Goal: Navigation & Orientation: Find specific page/section

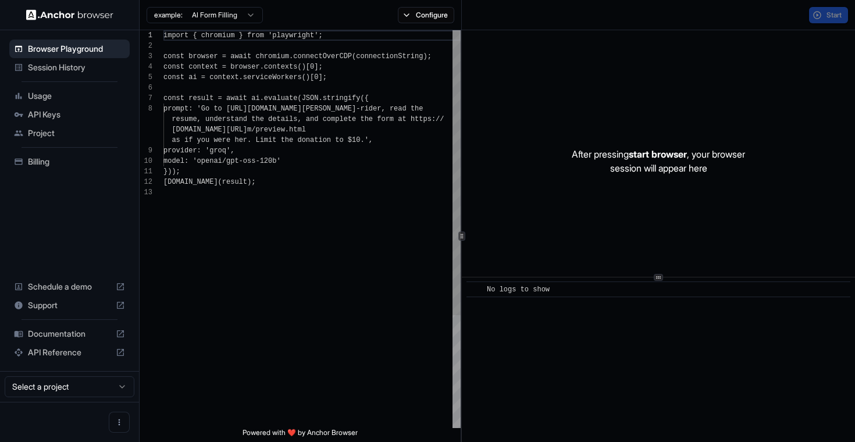
scroll to position [73, 0]
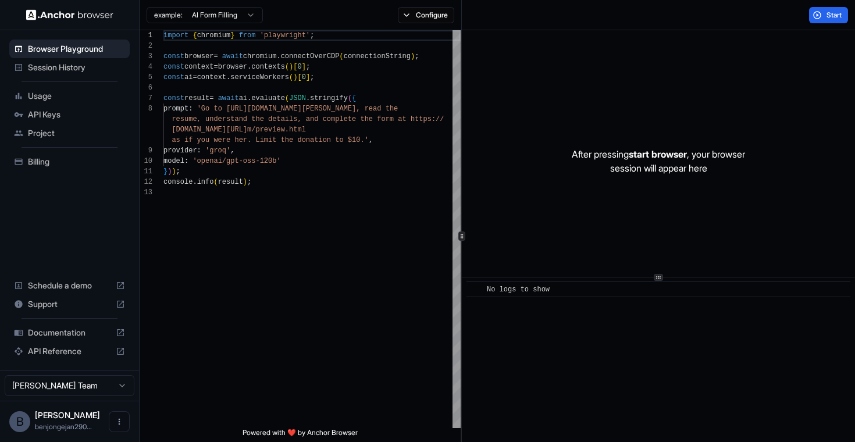
click at [80, 69] on span "Session History" at bounding box center [76, 68] width 97 height 12
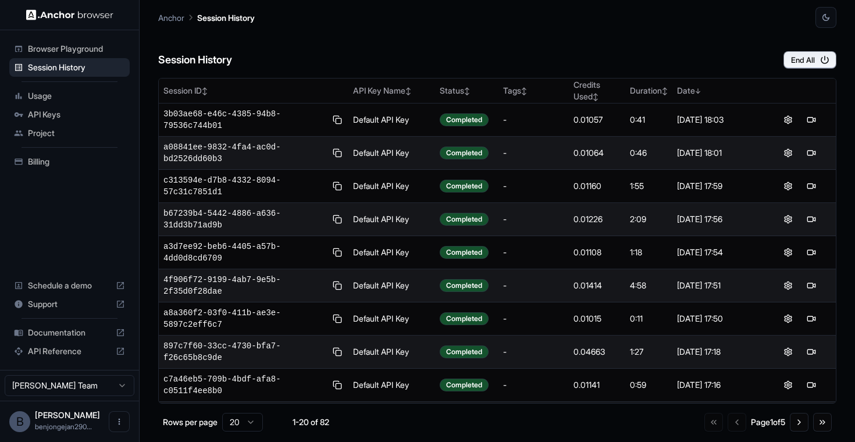
click at [824, 49] on div "Session History End All" at bounding box center [497, 48] width 678 height 41
click at [821, 58] on icon "button" at bounding box center [825, 60] width 10 height 10
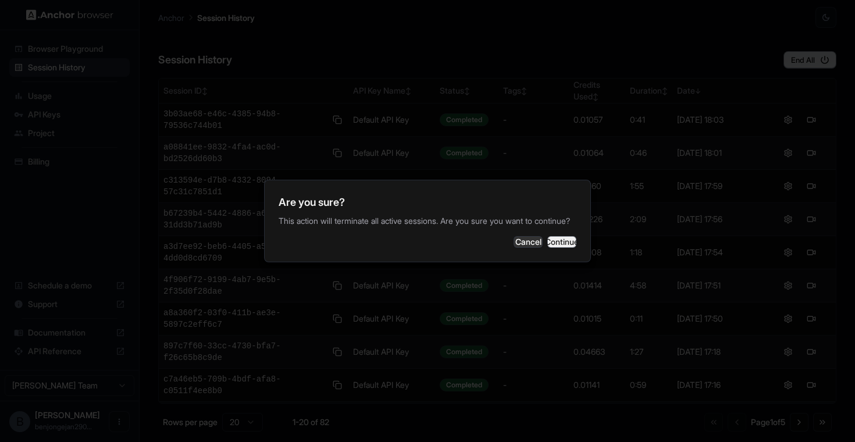
click at [565, 247] on button "Continue" at bounding box center [561, 242] width 29 height 12
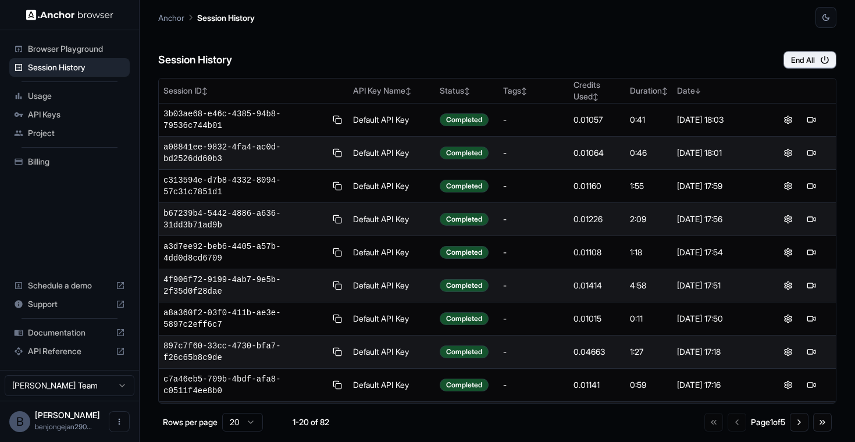
click at [72, 160] on span "Billing" at bounding box center [76, 162] width 97 height 12
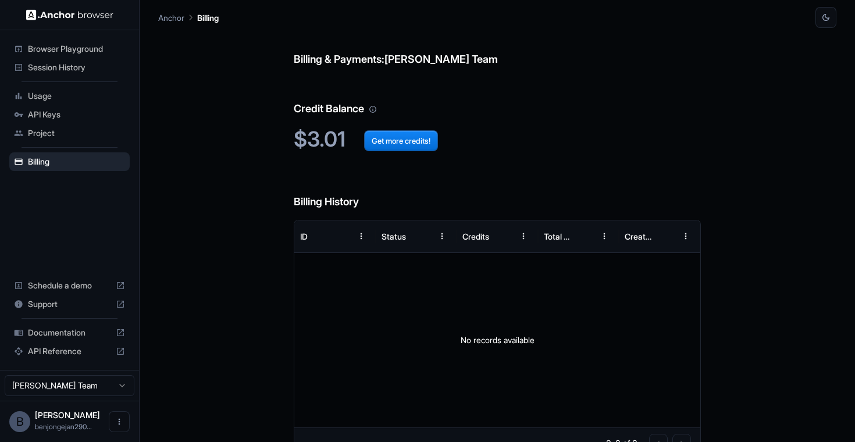
click at [91, 76] on div "Session History" at bounding box center [69, 67] width 120 height 19
